Goal: Task Accomplishment & Management: Manage account settings

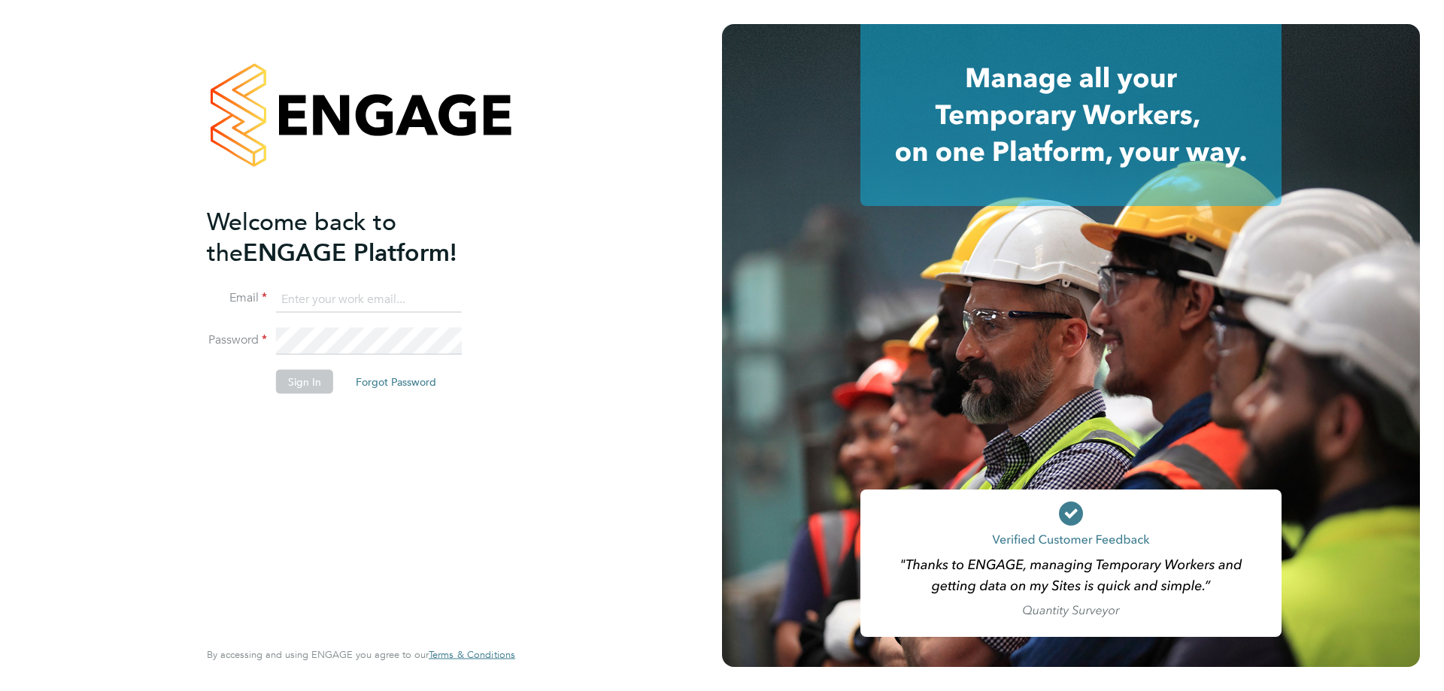
type input "stuartdouglas@itsconstruction.co.uk"
click at [297, 392] on button "Sign In" at bounding box center [304, 382] width 57 height 24
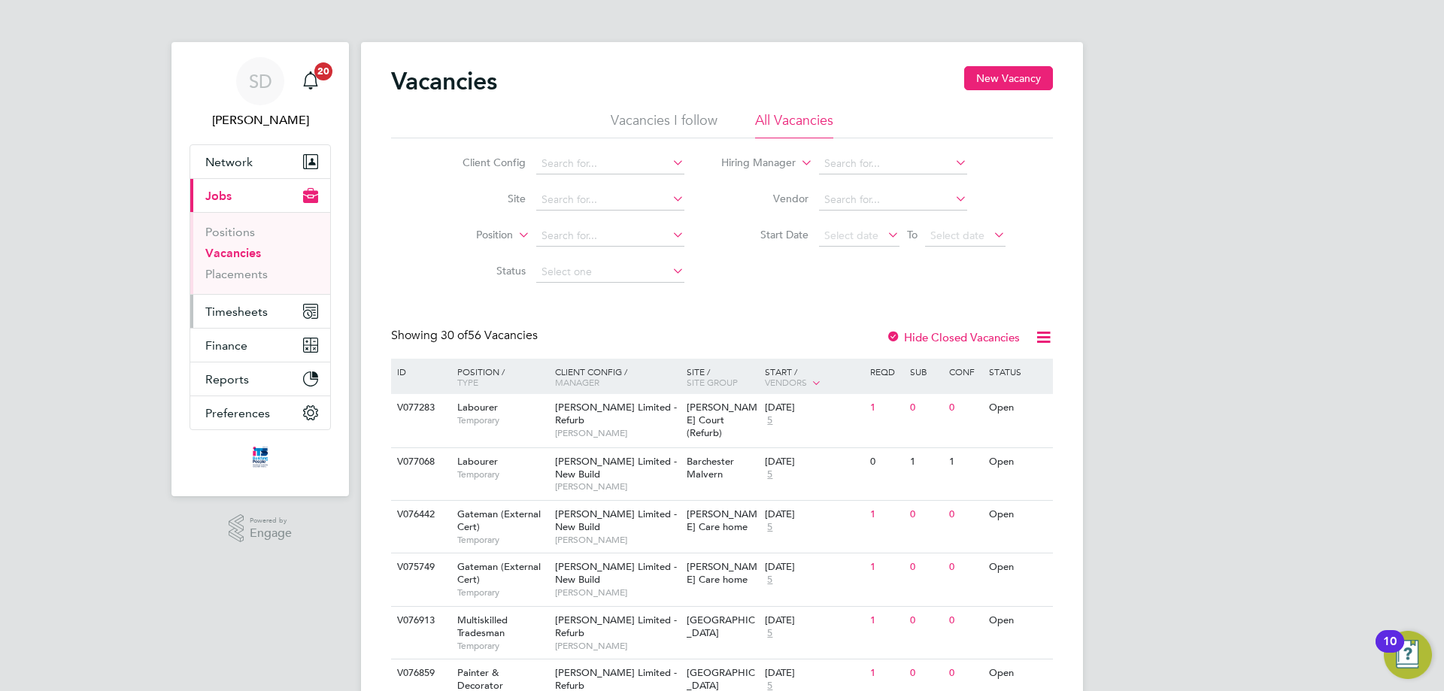
click at [241, 310] on span "Timesheets" at bounding box center [236, 312] width 62 height 14
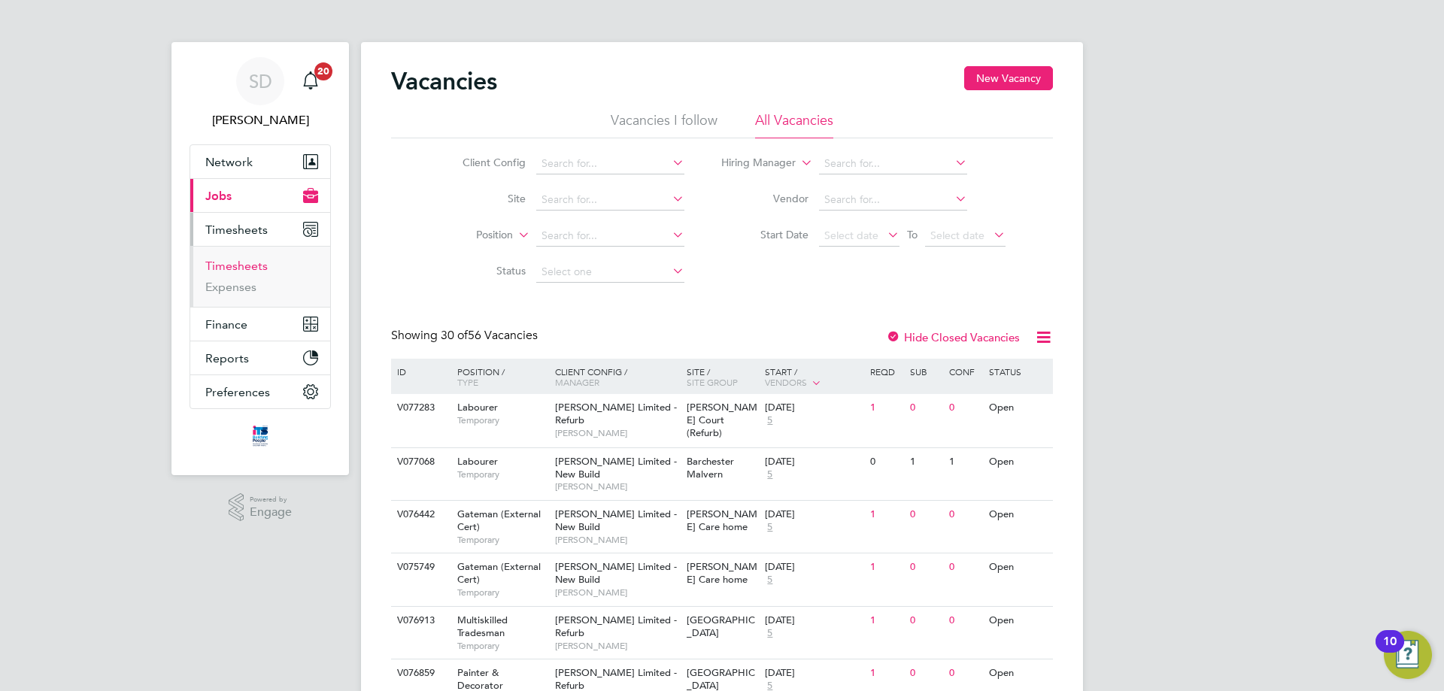
click at [238, 259] on ul "Timesheets Expenses" at bounding box center [260, 276] width 140 height 61
click at [238, 263] on link "Timesheets" at bounding box center [236, 266] width 62 height 14
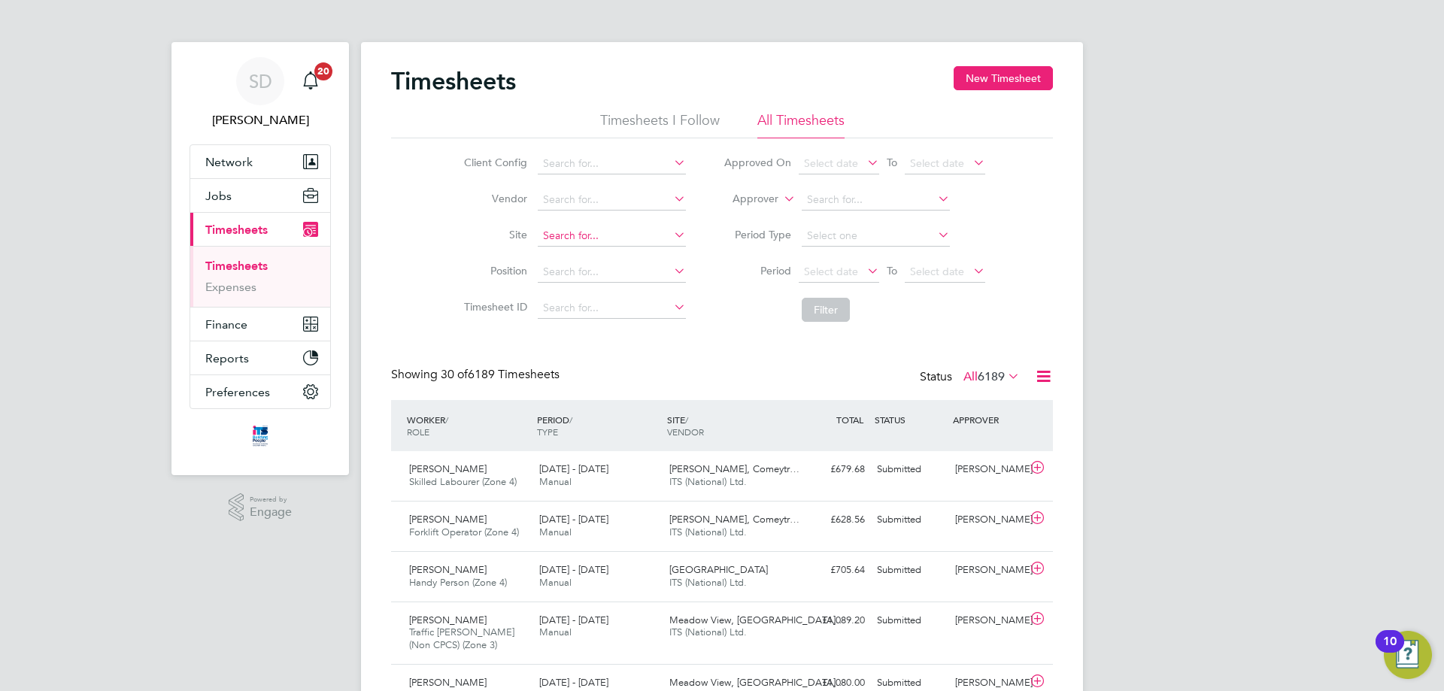
click at [616, 226] on input at bounding box center [612, 236] width 148 height 21
type input "s"
click at [225, 203] on button "Jobs" at bounding box center [260, 195] width 140 height 33
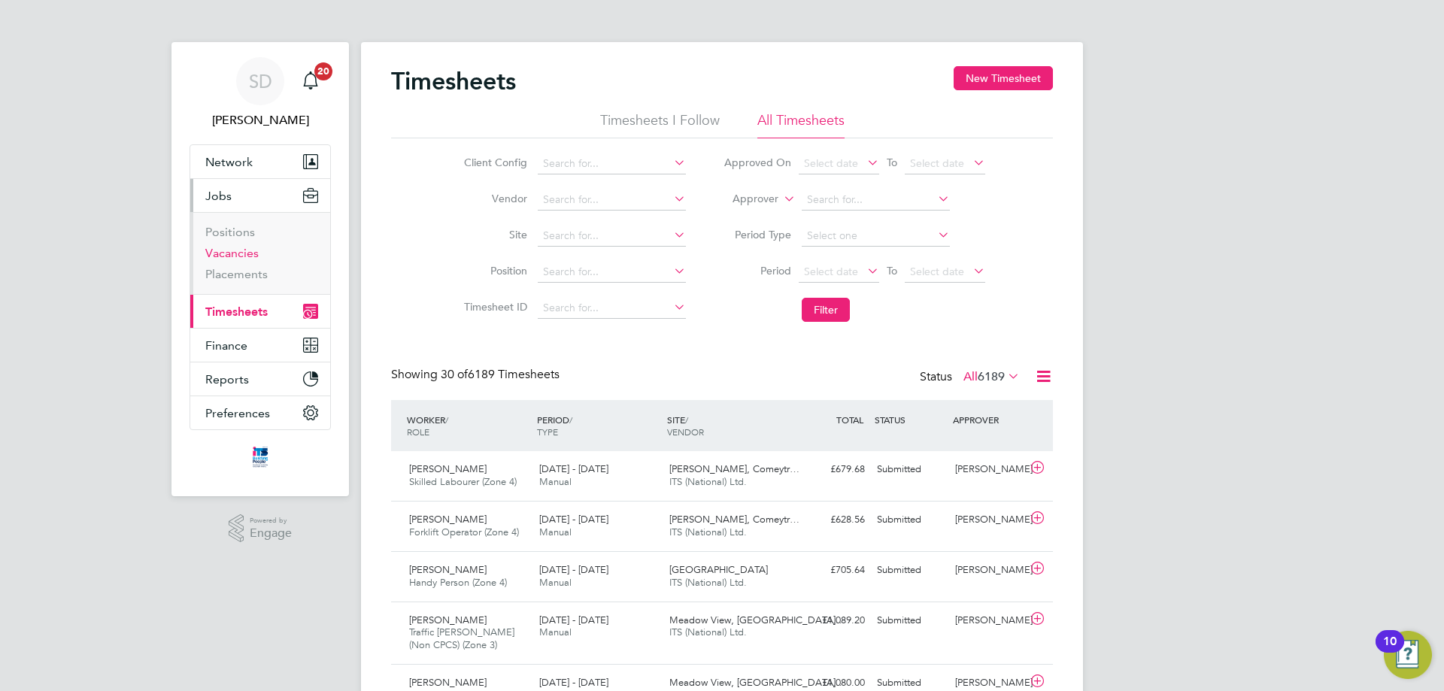
click at [232, 254] on link "Vacancies" at bounding box center [231, 253] width 53 height 14
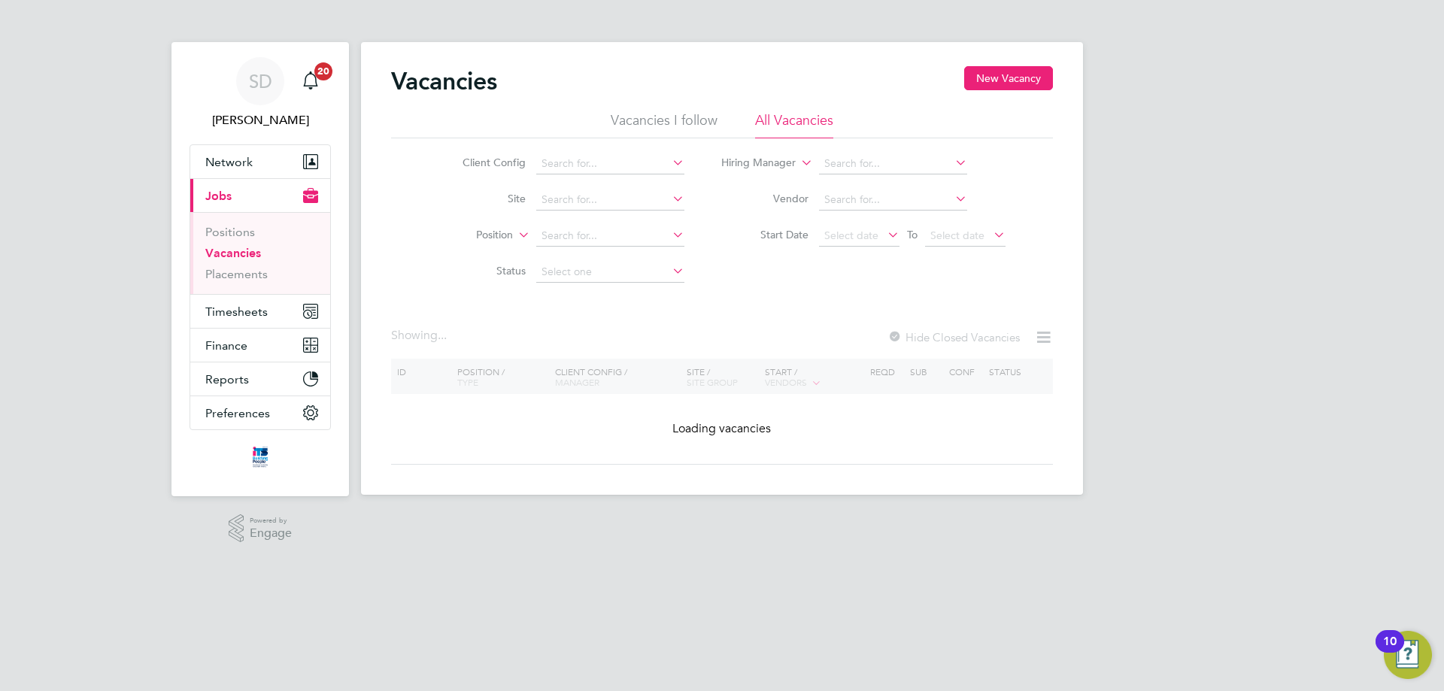
click at [565, 211] on li "Site" at bounding box center [561, 200] width 283 height 36
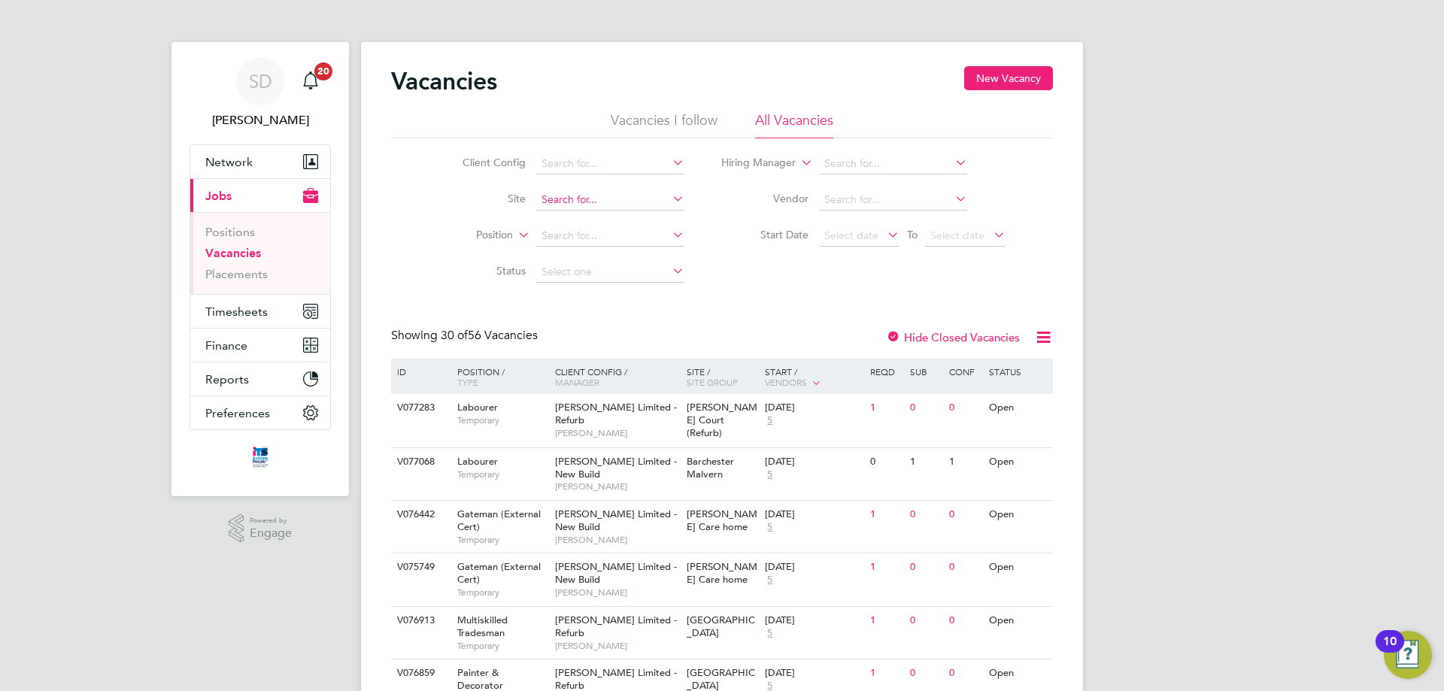
click at [568, 202] on input at bounding box center [610, 199] width 148 height 21
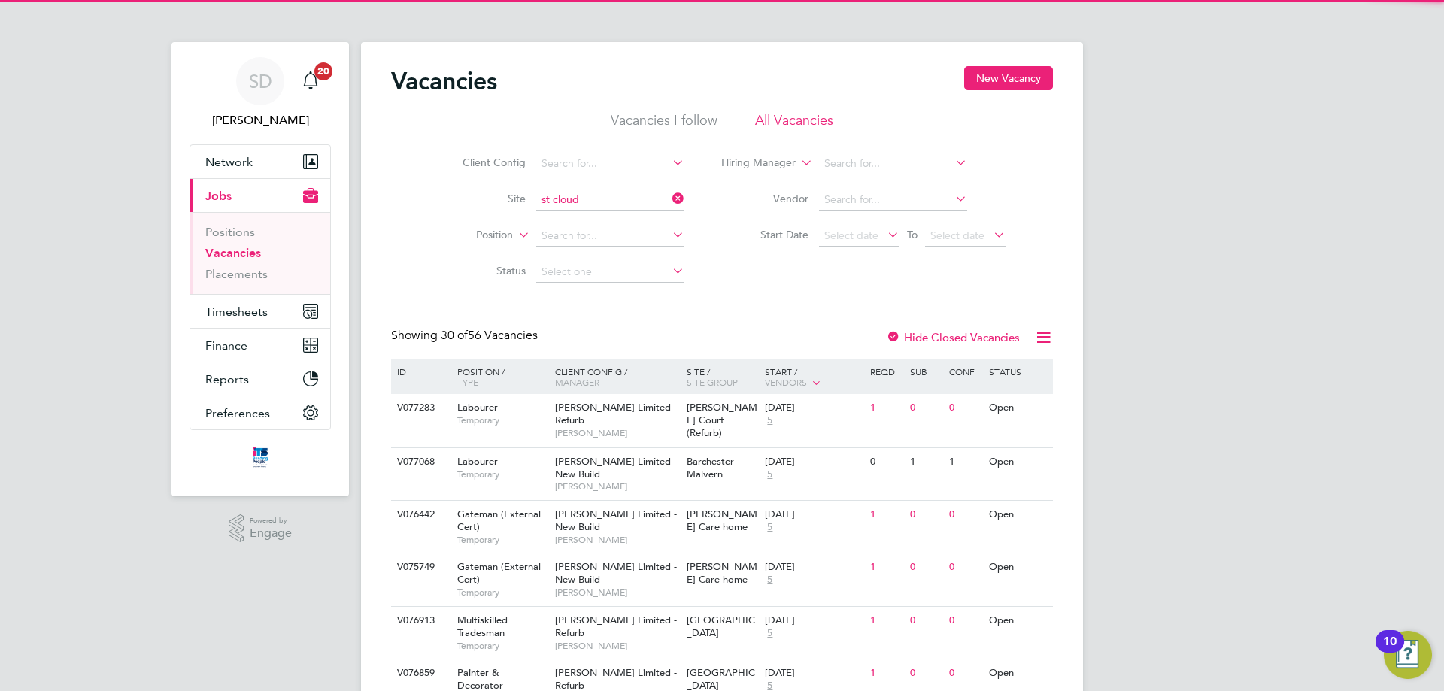
click at [596, 213] on li "[GEOGRAPHIC_DATA]" at bounding box center [610, 221] width 150 height 20
type input "[GEOGRAPHIC_DATA]"
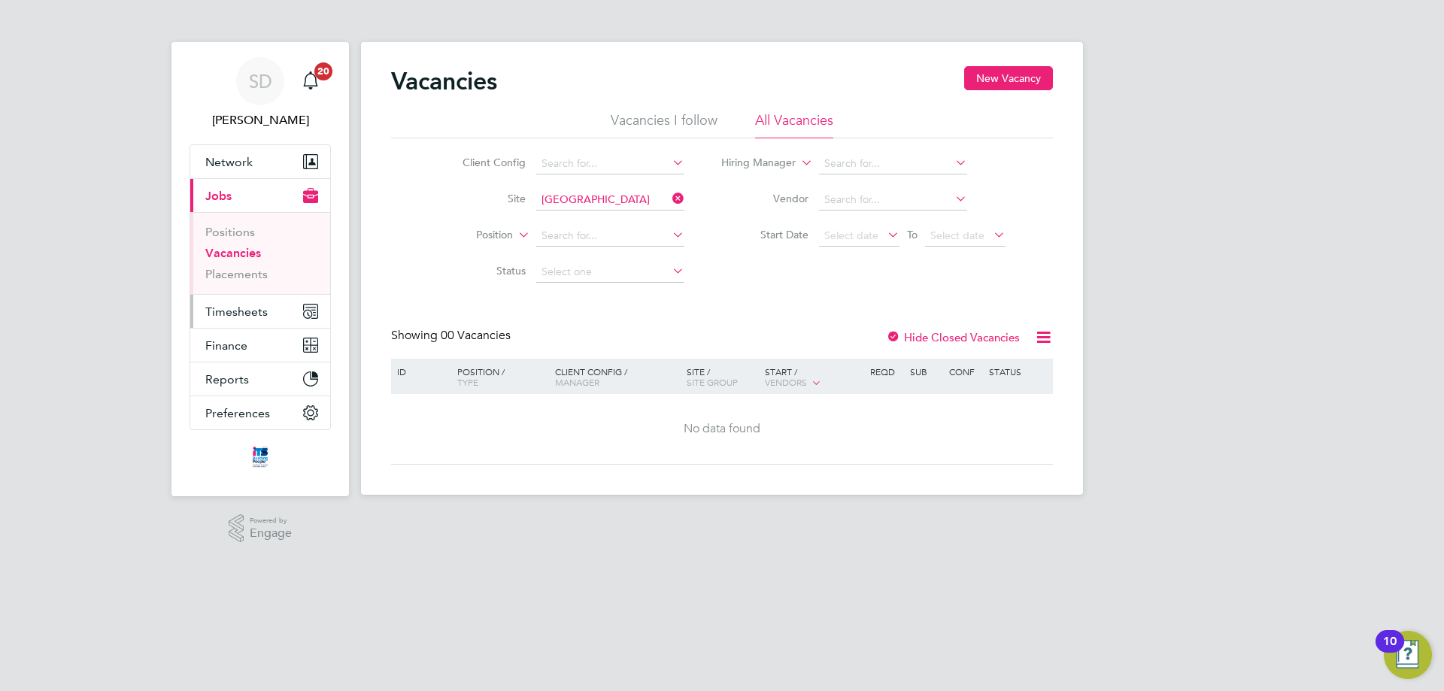
click at [238, 315] on span "Timesheets" at bounding box center [236, 312] width 62 height 14
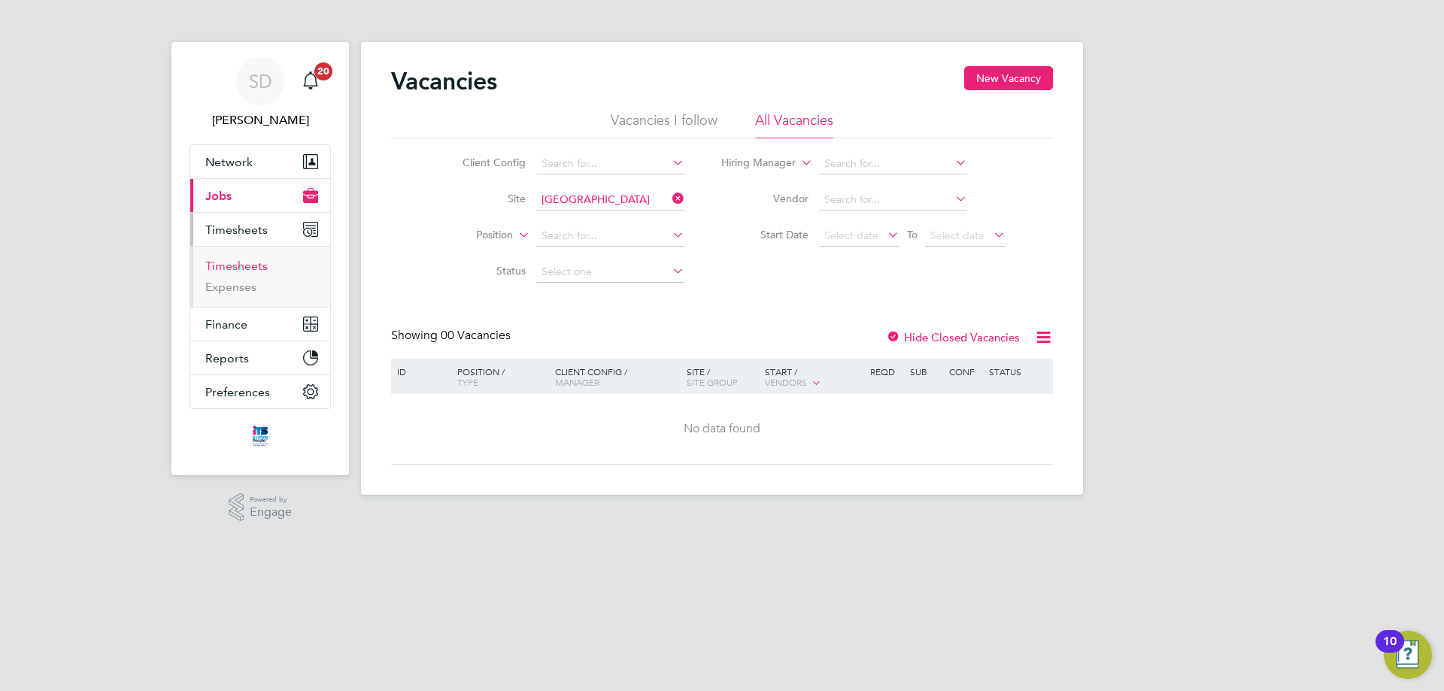
click at [235, 270] on link "Timesheets" at bounding box center [236, 266] width 62 height 14
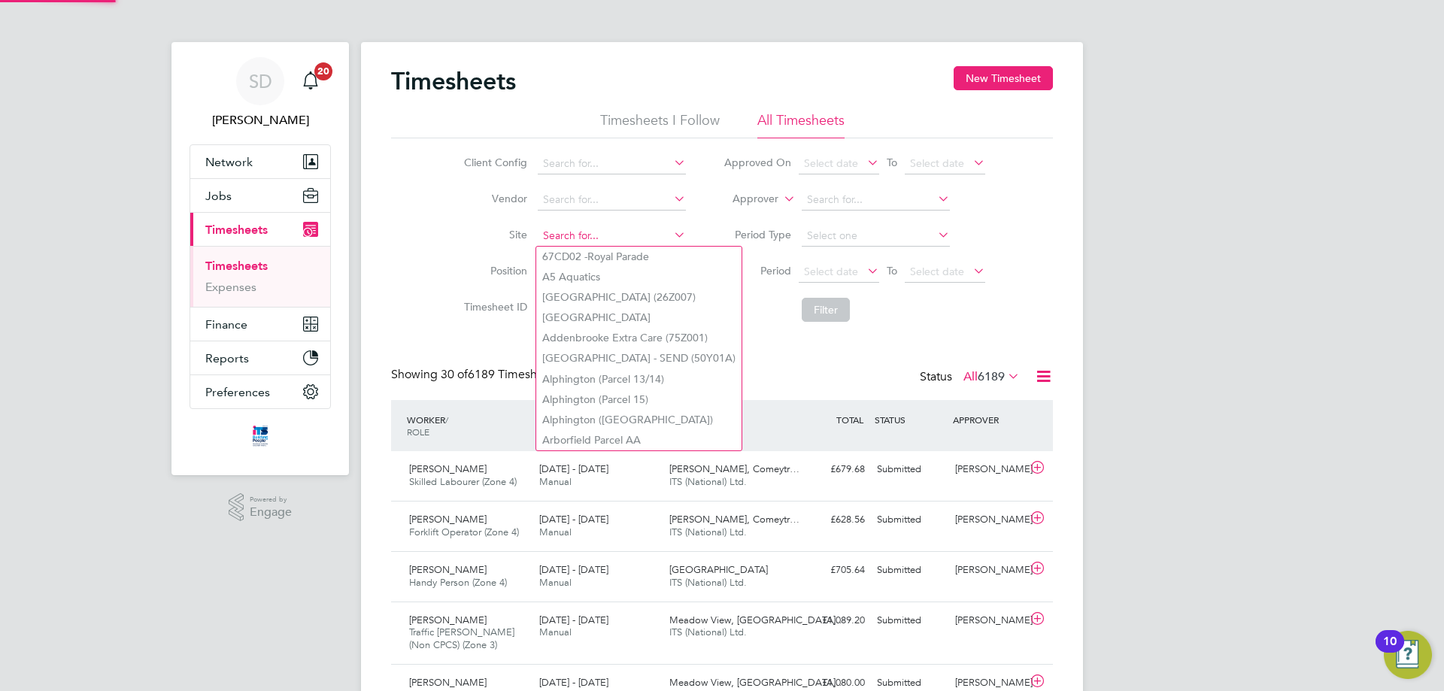
click at [615, 234] on input at bounding box center [612, 236] width 148 height 21
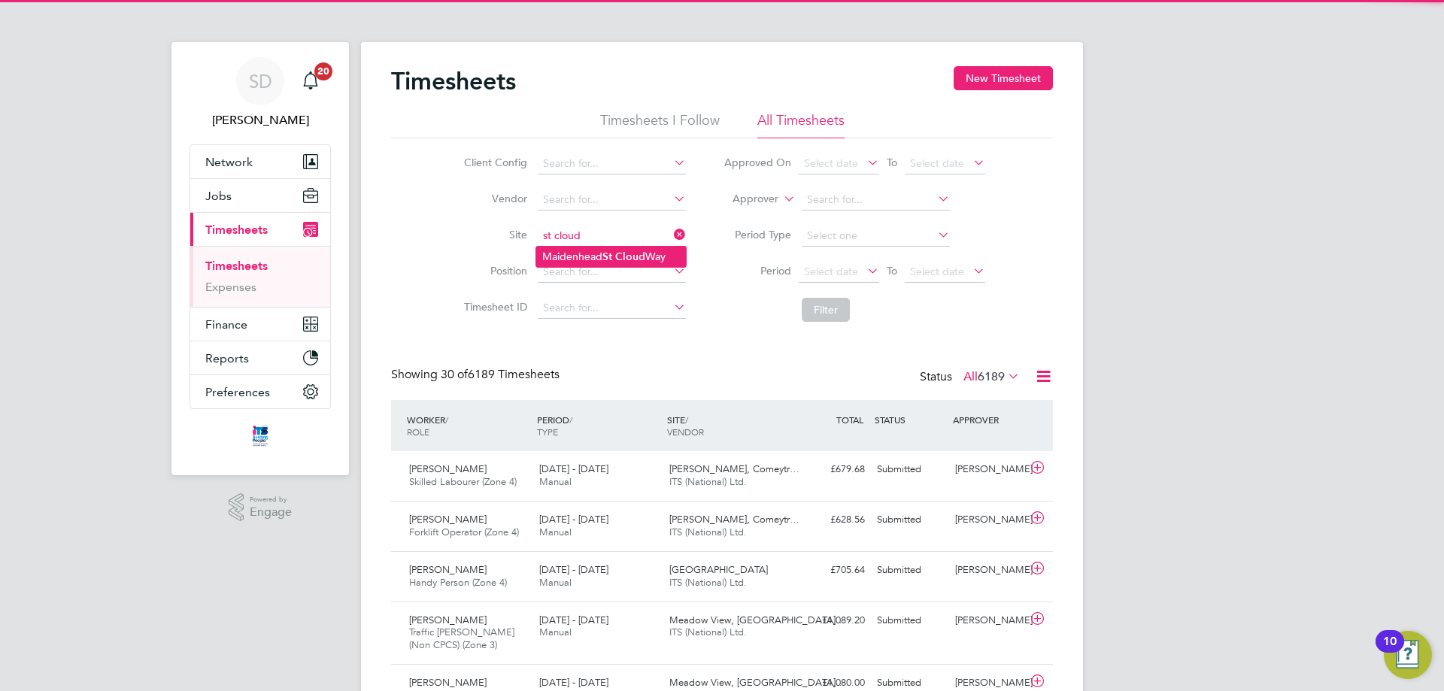
click at [608, 256] on li "[GEOGRAPHIC_DATA]" at bounding box center [611, 257] width 150 height 20
type input "[GEOGRAPHIC_DATA]"
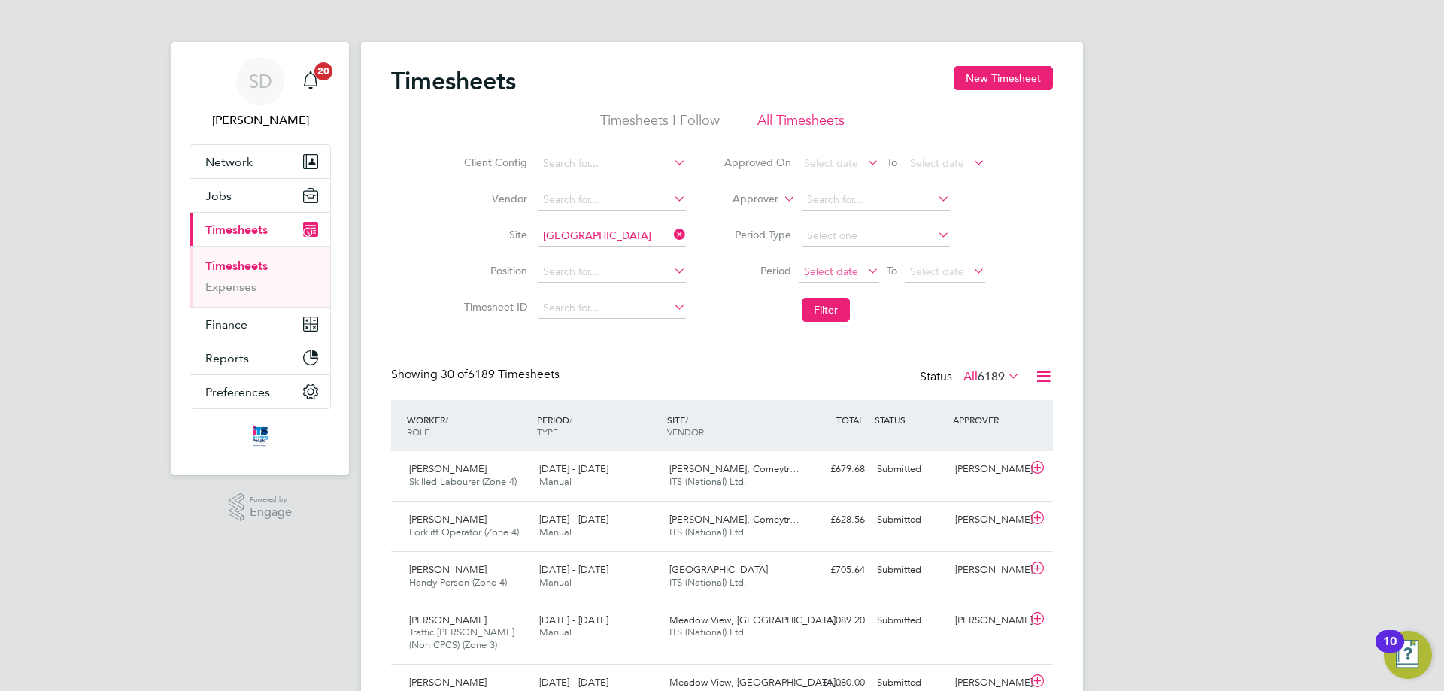
click at [843, 280] on span "Select date" at bounding box center [839, 272] width 80 height 20
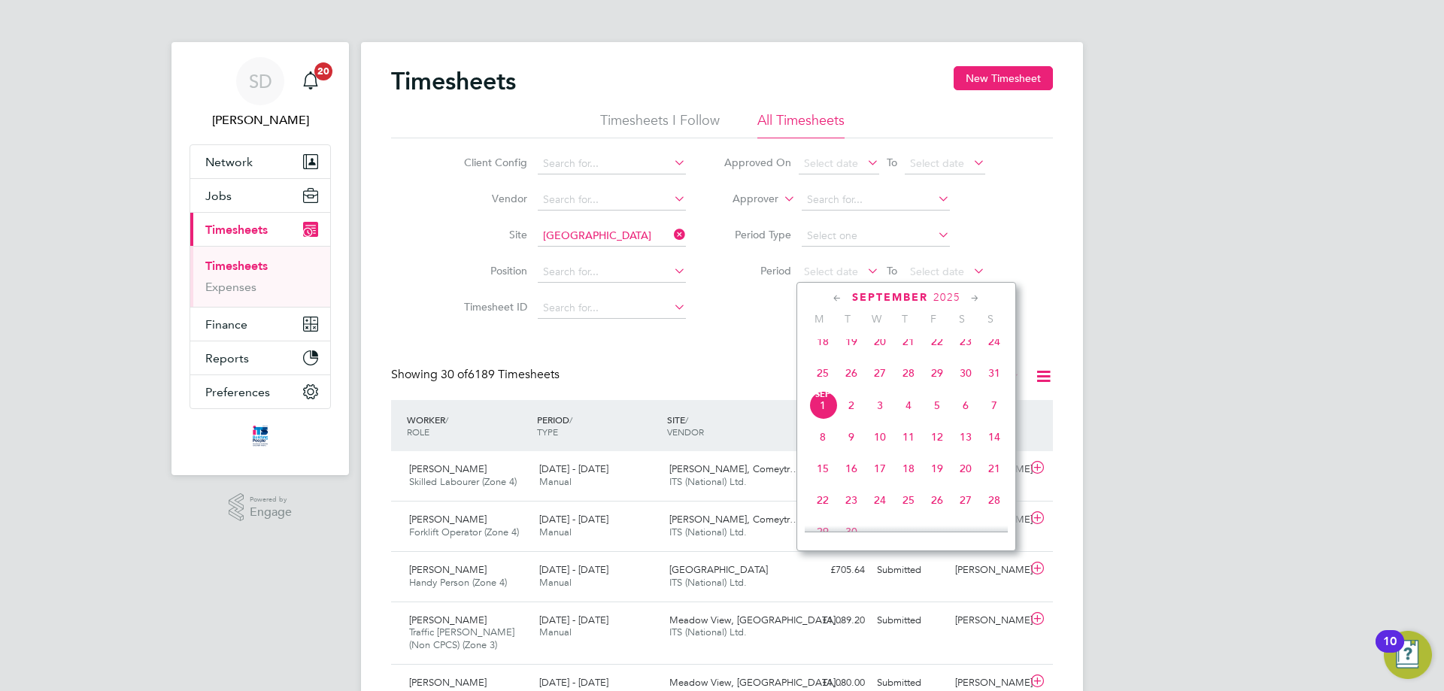
click at [822, 380] on span "25" at bounding box center [822, 373] width 29 height 29
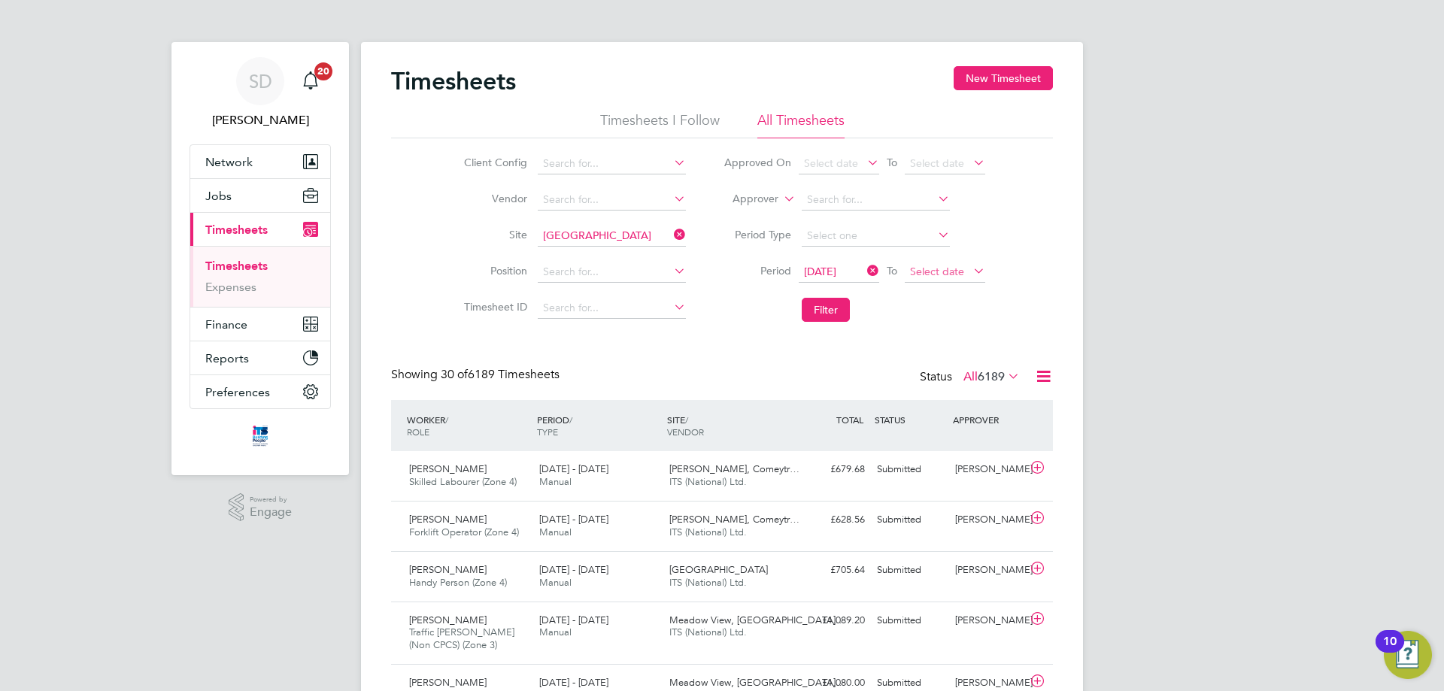
click at [962, 277] on span "Select date" at bounding box center [937, 272] width 54 height 14
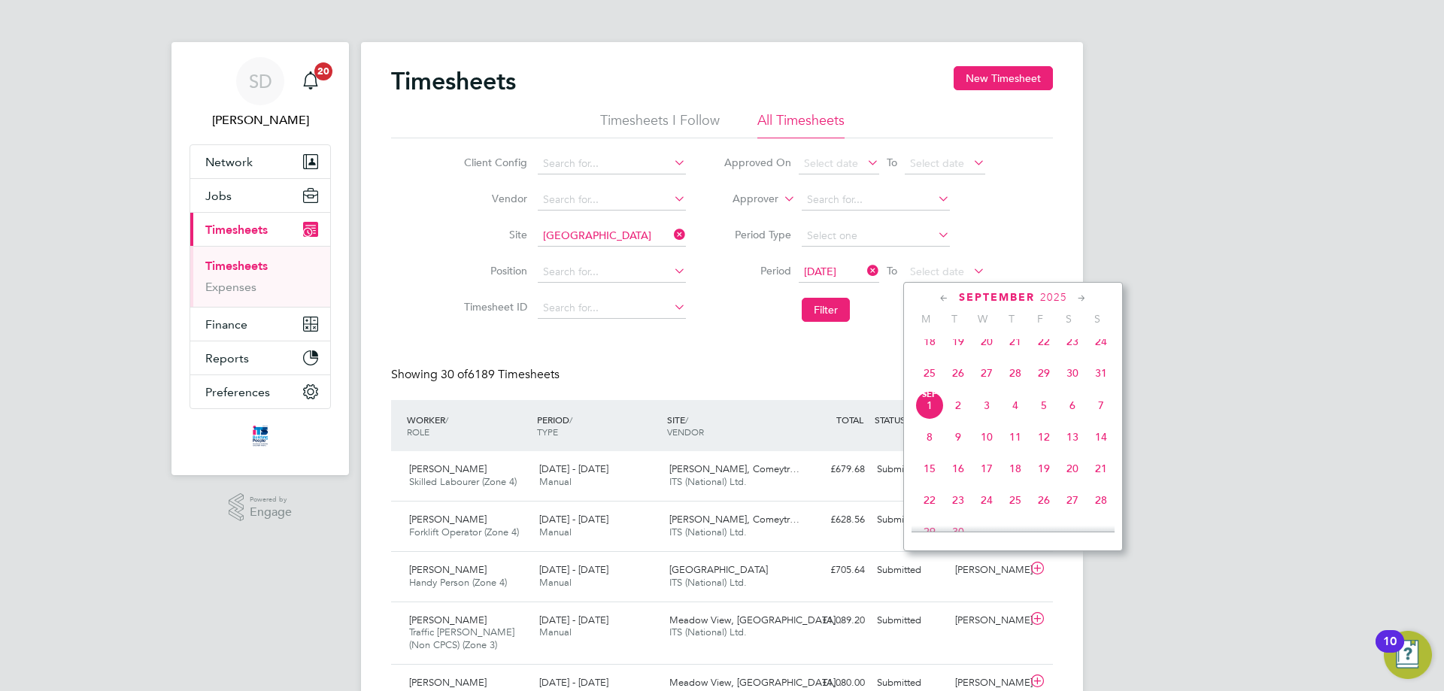
click at [1100, 384] on span "31" at bounding box center [1101, 373] width 29 height 29
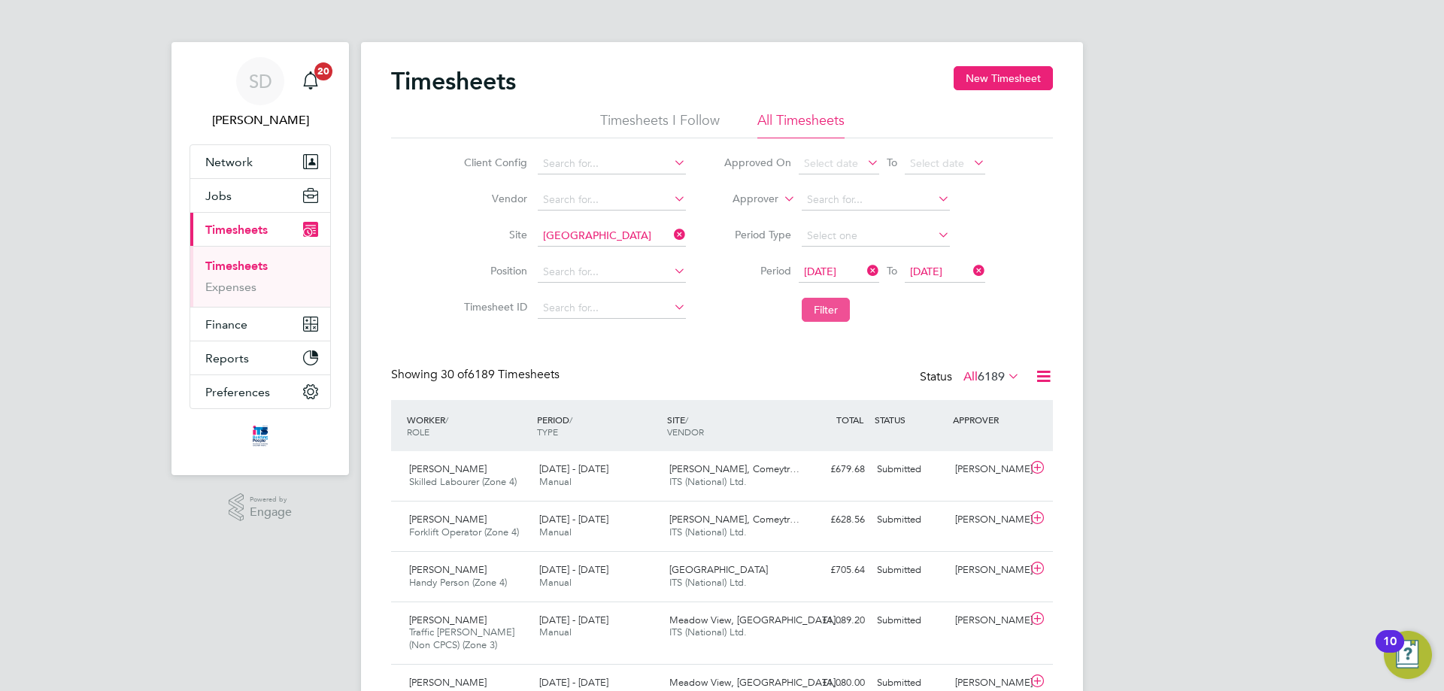
click at [835, 314] on button "Filter" at bounding box center [826, 310] width 48 height 24
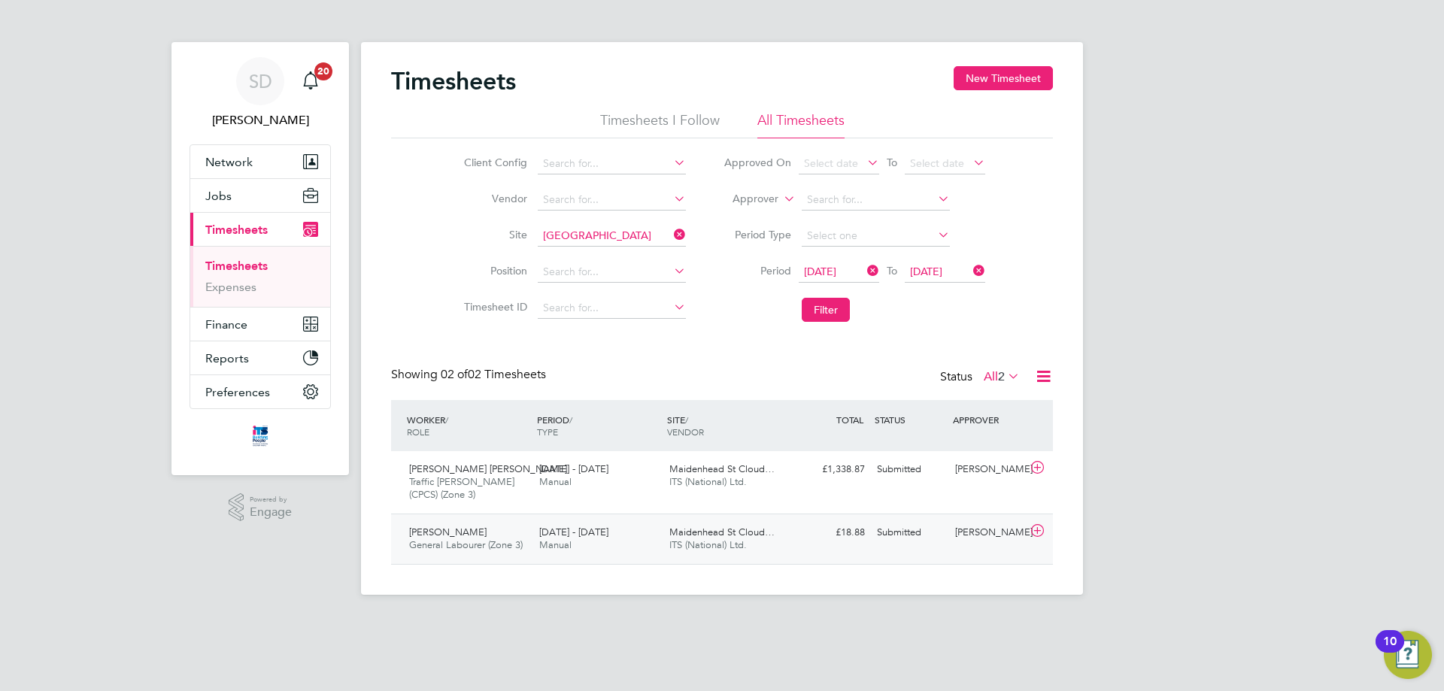
click at [759, 531] on span "Maidenhead St Cloud…" at bounding box center [721, 532] width 105 height 13
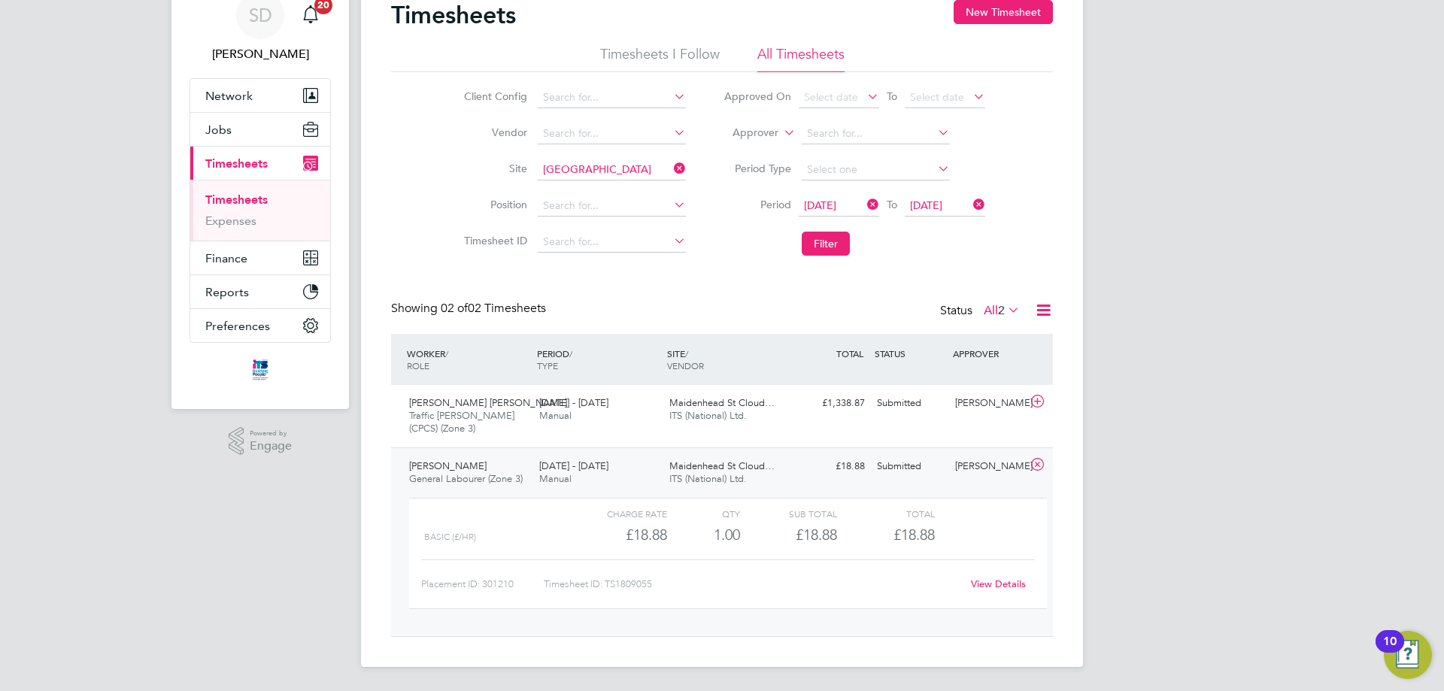
click at [996, 583] on link "View Details" at bounding box center [998, 583] width 55 height 13
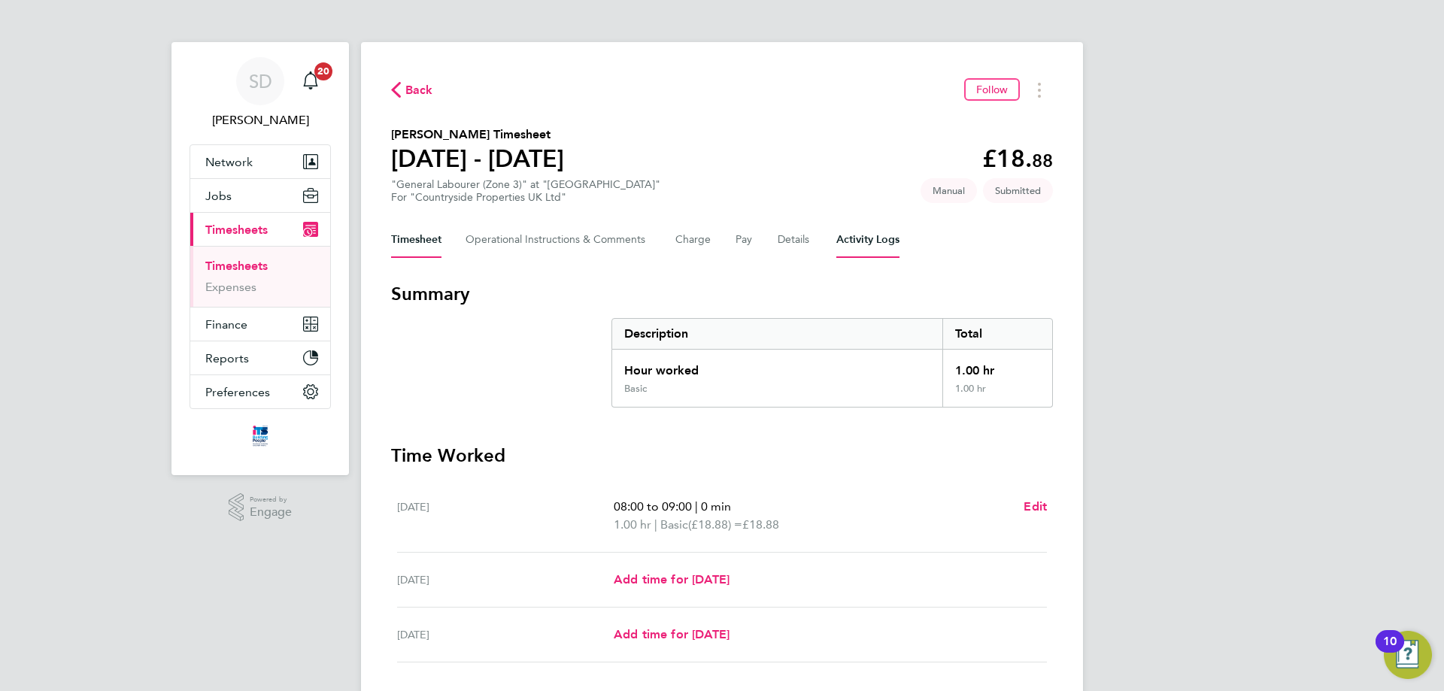
click at [858, 238] on Logs-tab "Activity Logs" at bounding box center [867, 240] width 63 height 36
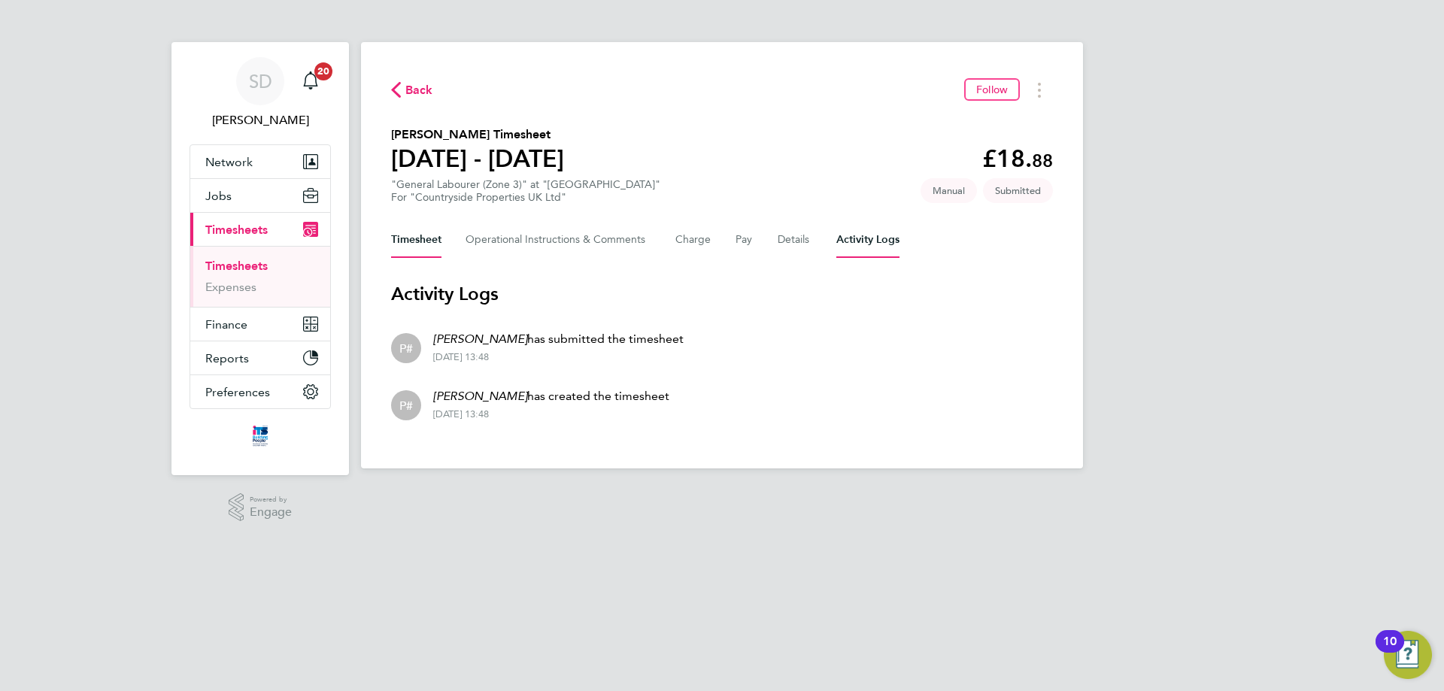
click at [425, 243] on button "Timesheet" at bounding box center [416, 240] width 50 height 36
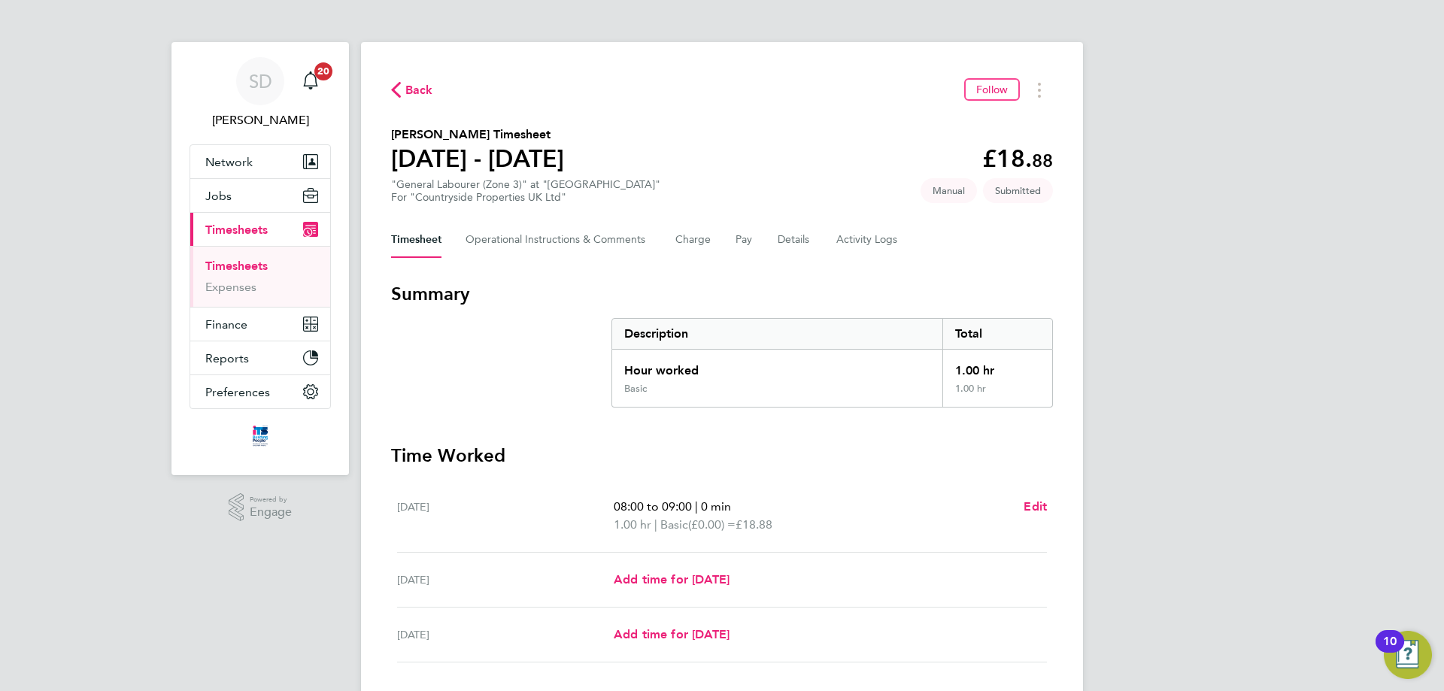
click at [420, 92] on span "Back" at bounding box center [419, 90] width 28 height 18
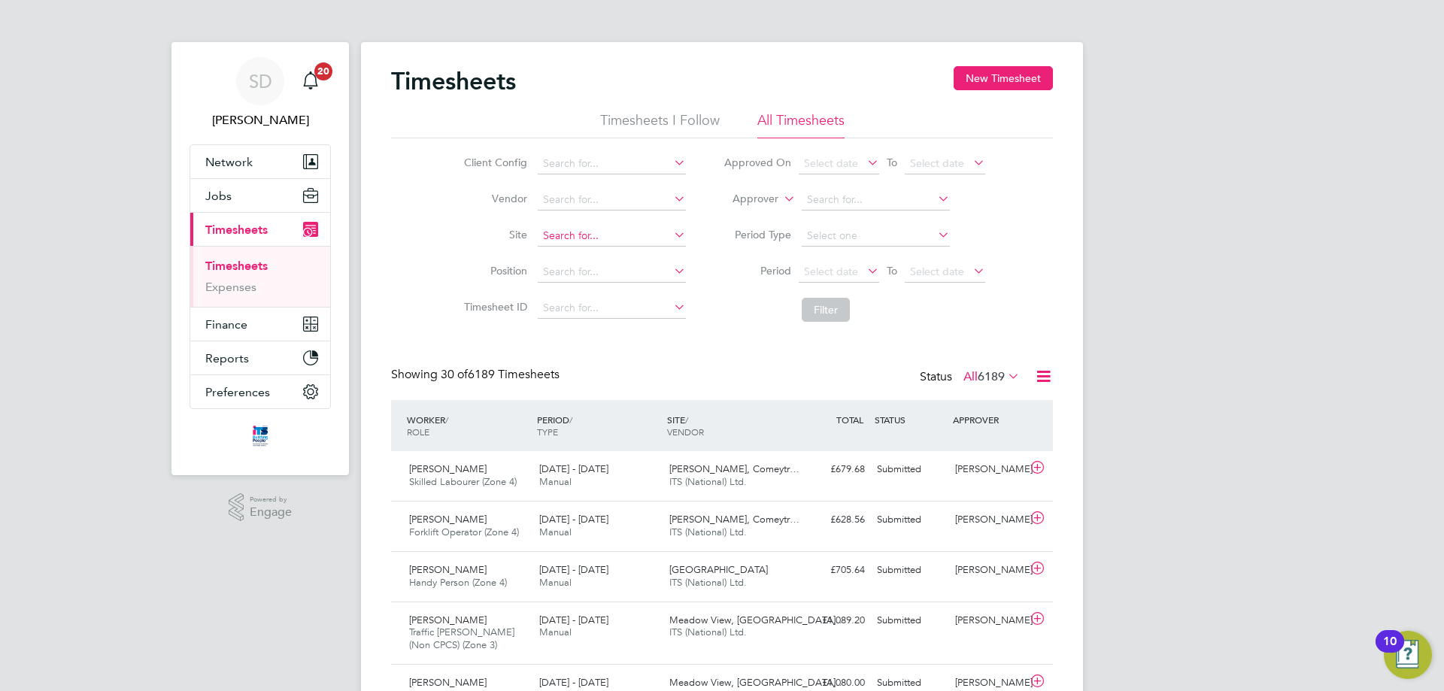
click at [565, 238] on input at bounding box center [612, 236] width 148 height 21
click at [627, 259] on b "Cloud" at bounding box center [630, 256] width 30 height 13
type input "[GEOGRAPHIC_DATA]"
click at [853, 268] on span "Select date" at bounding box center [831, 272] width 54 height 14
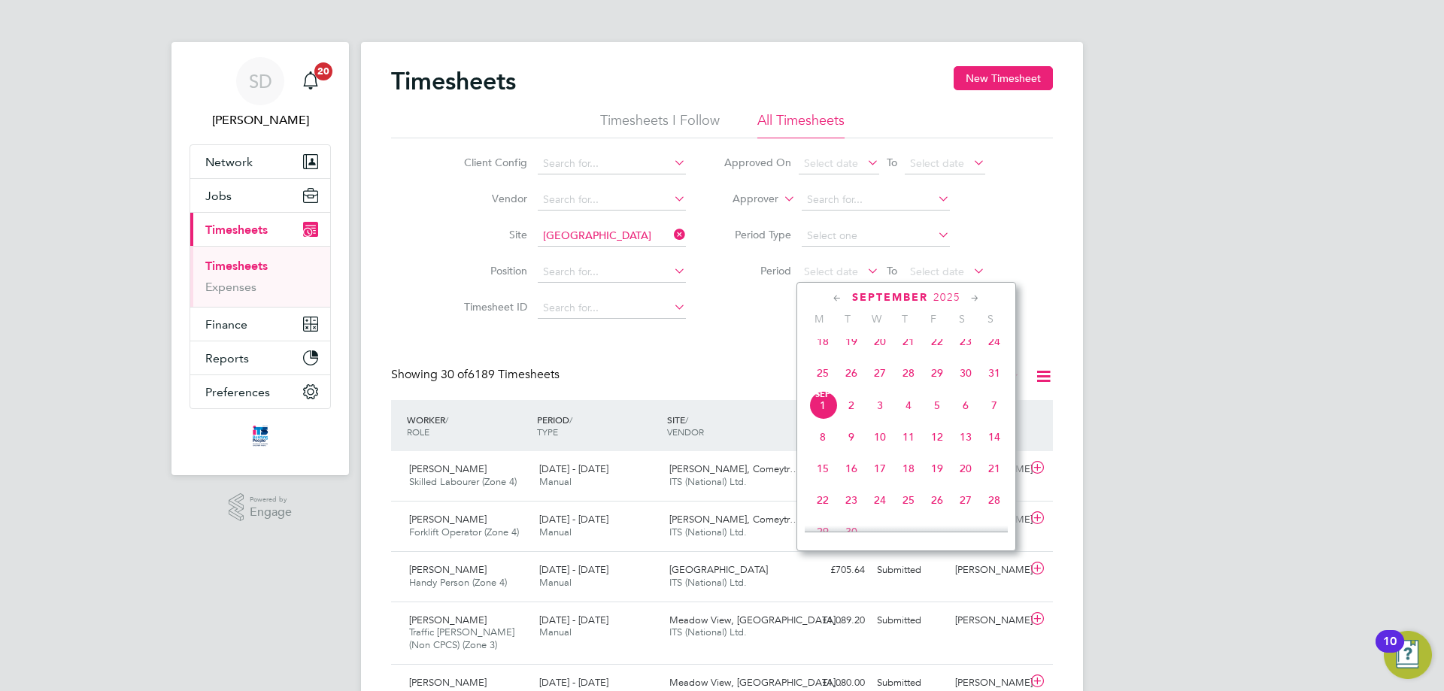
click at [822, 378] on span "25" at bounding box center [822, 373] width 29 height 29
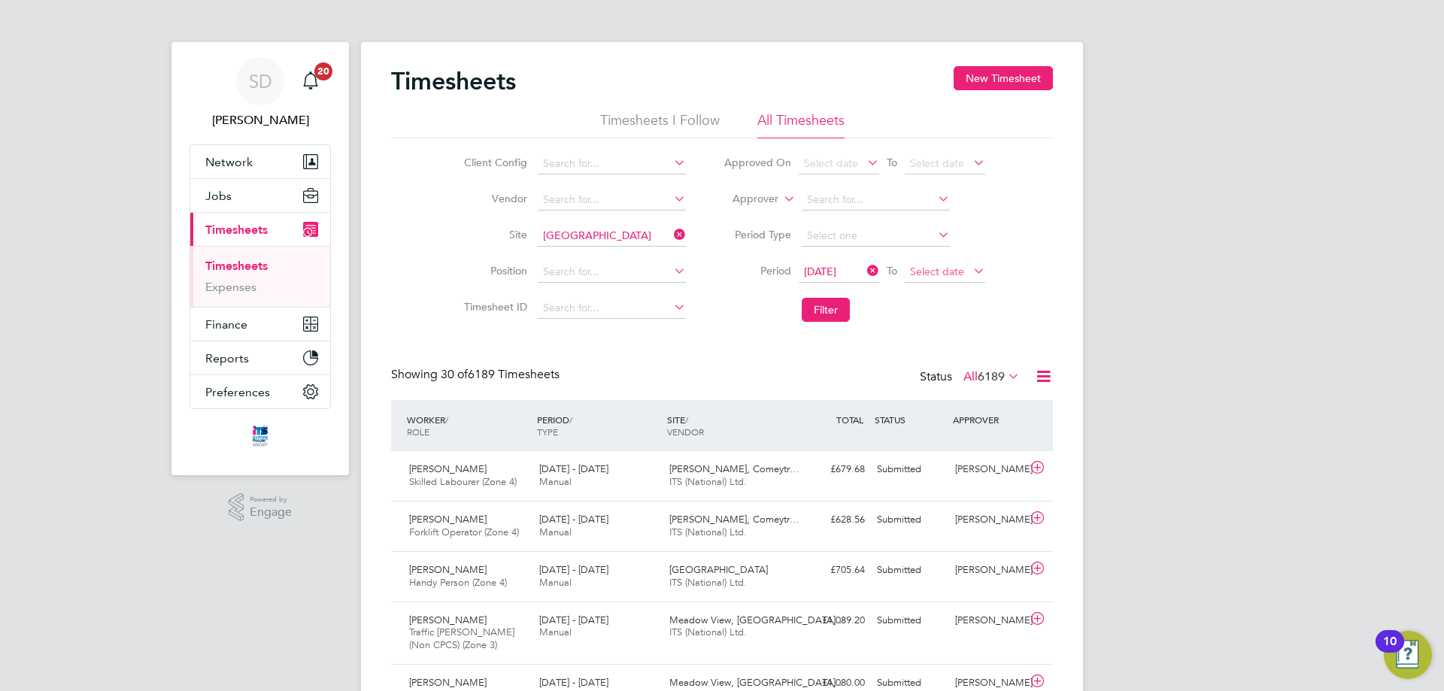
drag, startPoint x: 936, startPoint y: 268, endPoint x: 970, endPoint y: 325, distance: 65.8
click at [936, 269] on span "Select date" at bounding box center [937, 272] width 54 height 14
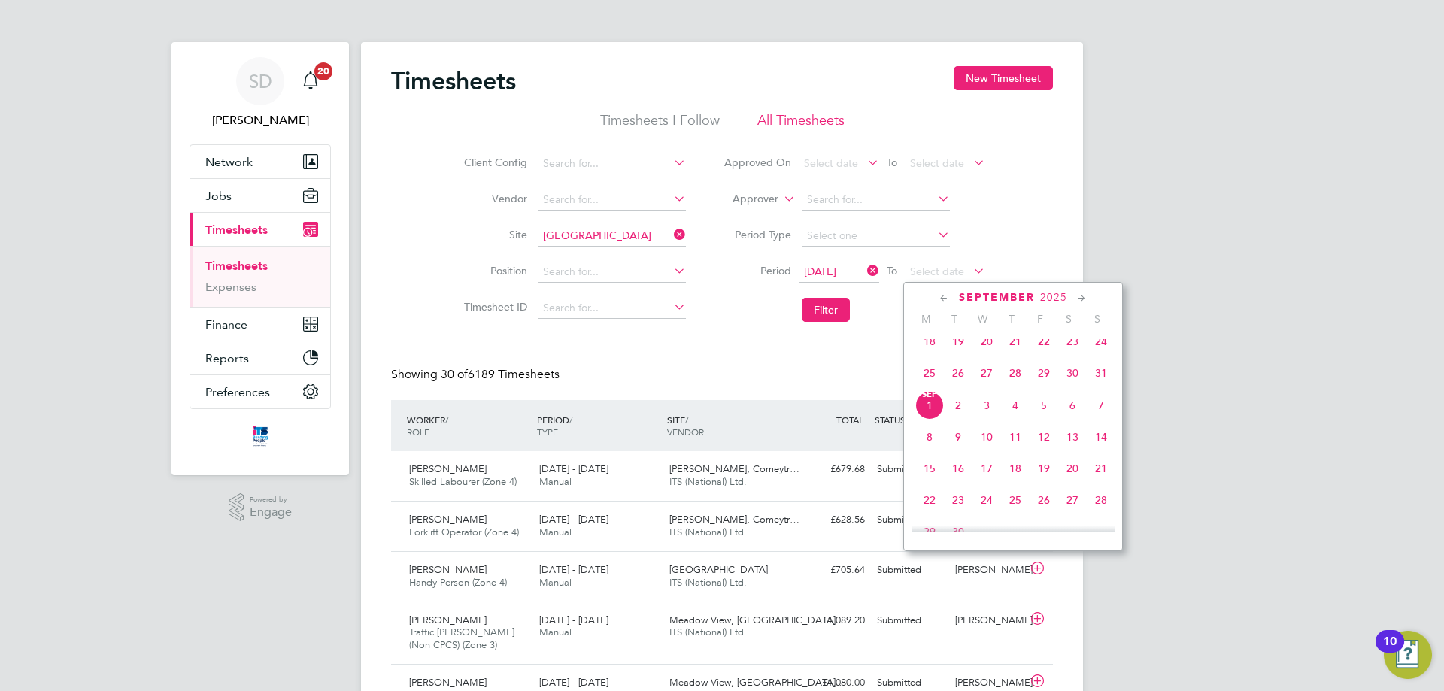
click at [1105, 380] on span "31" at bounding box center [1101, 373] width 29 height 29
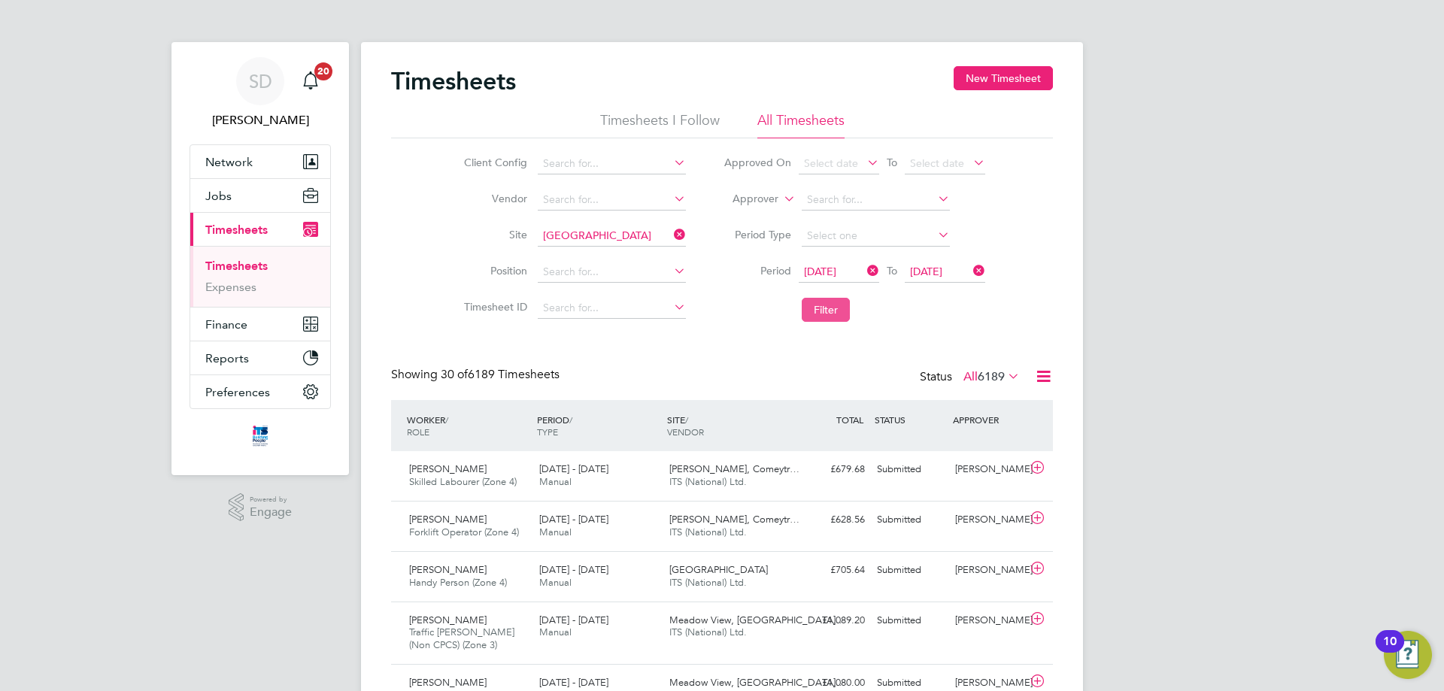
click at [841, 312] on button "Filter" at bounding box center [826, 310] width 48 height 24
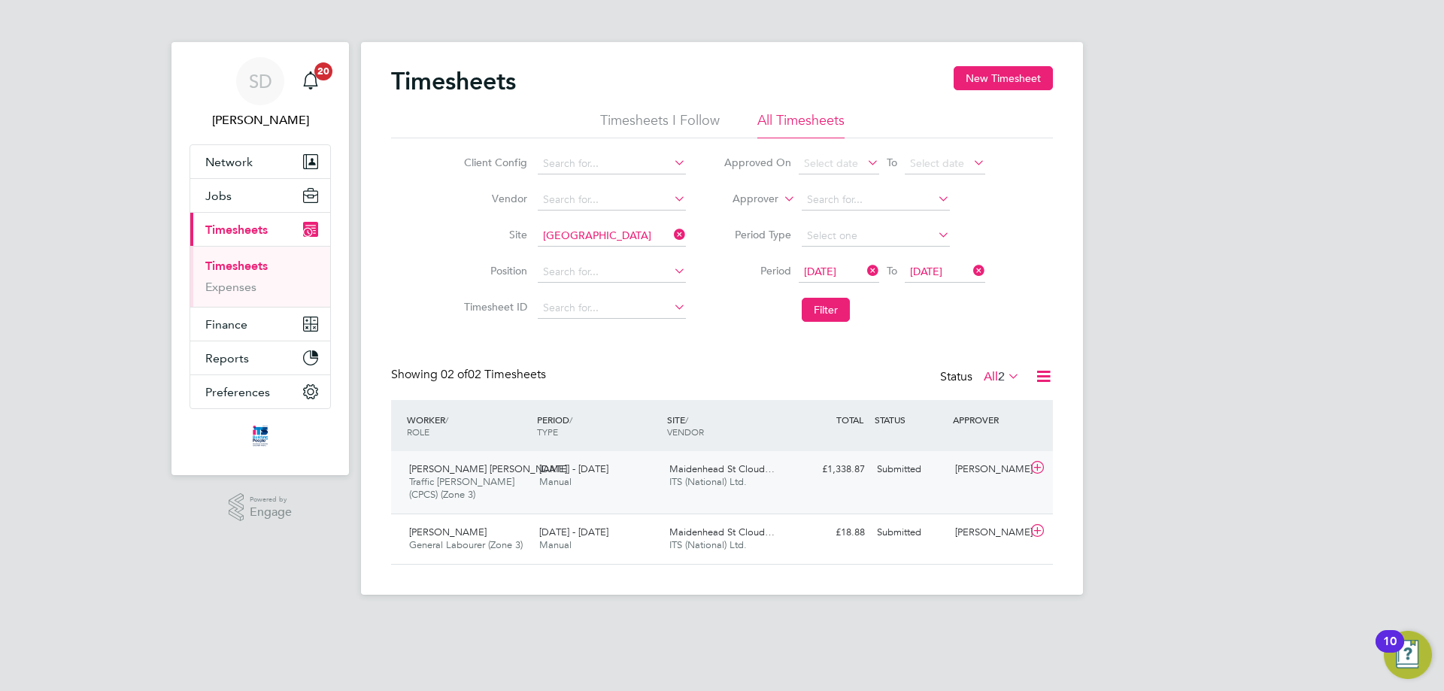
click at [656, 503] on div "Sofonias Ayalew Derese Traffic Marshall (CPCS) (Zone 3) 25 - 31 Aug 2025 25 - 3…" at bounding box center [722, 482] width 662 height 62
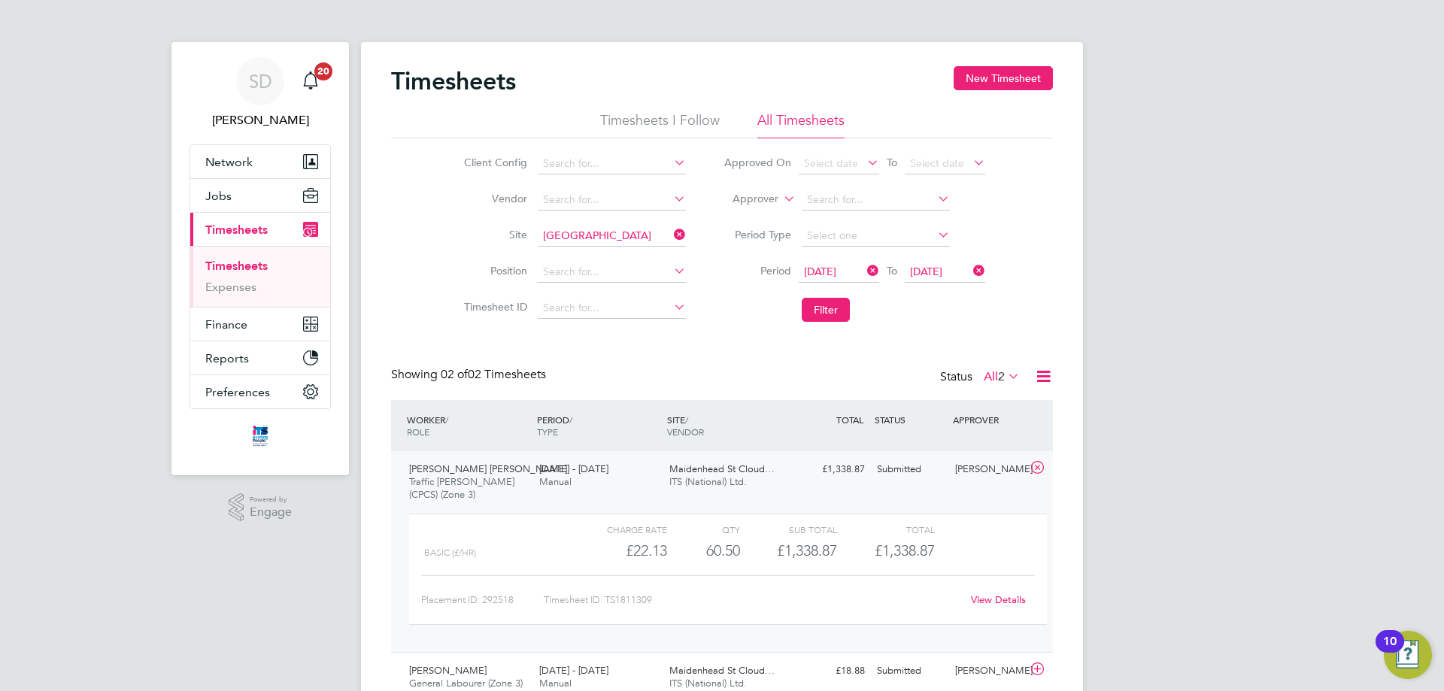
click at [1013, 596] on link "View Details" at bounding box center [998, 599] width 55 height 13
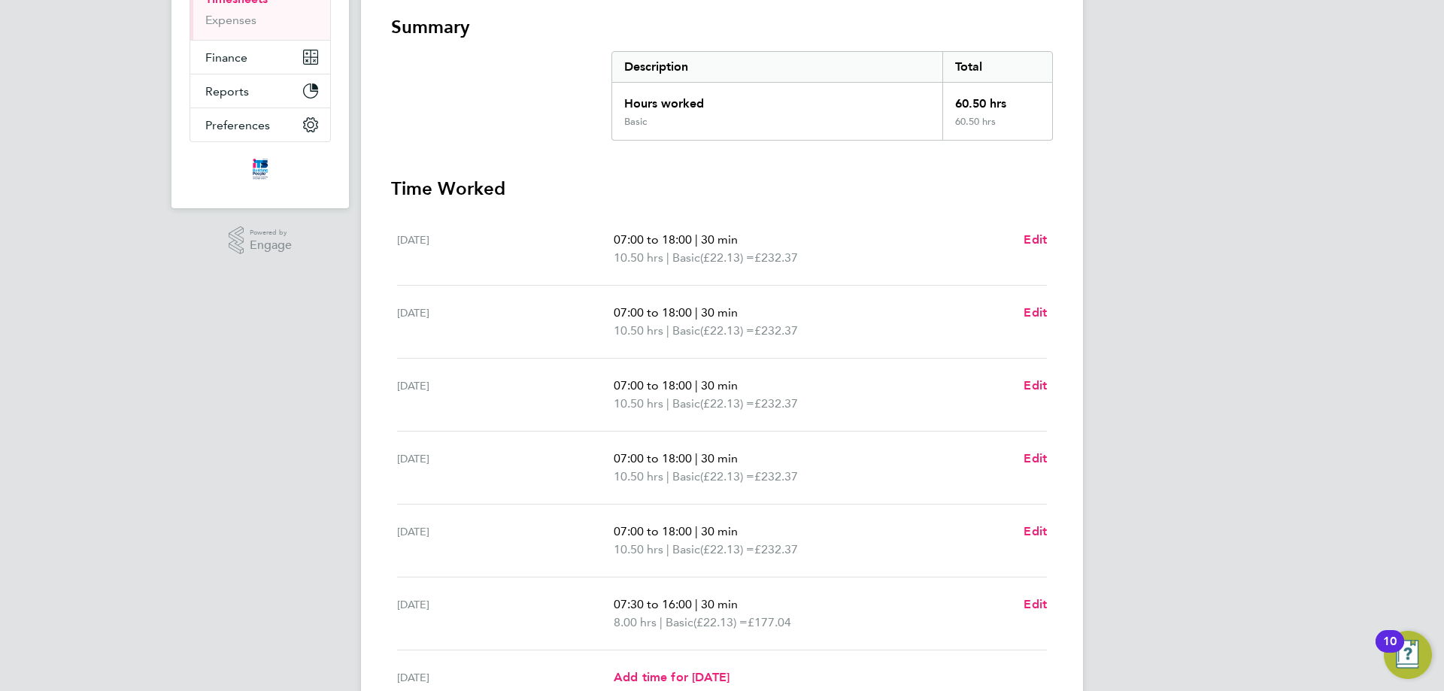
scroll to position [38, 0]
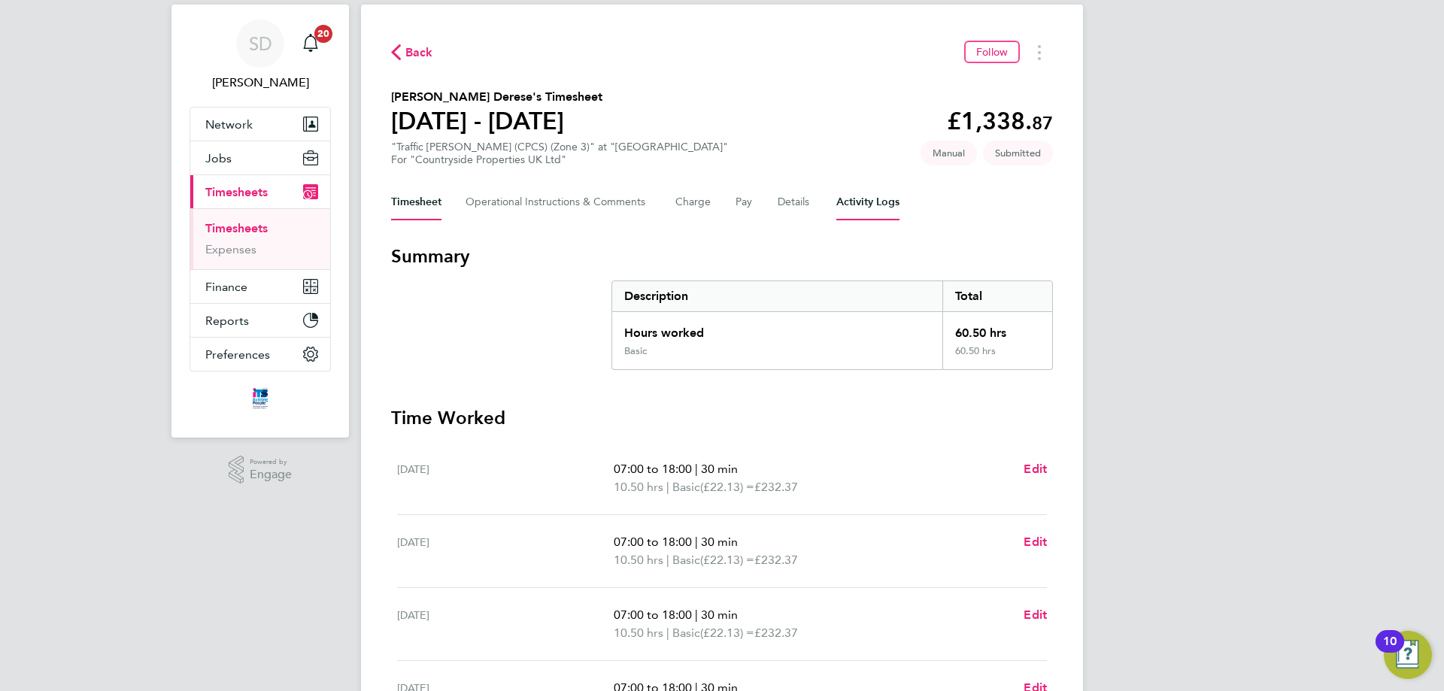
click at [873, 205] on Logs-tab "Activity Logs" at bounding box center [867, 202] width 63 height 36
